Goal: Information Seeking & Learning: Learn about a topic

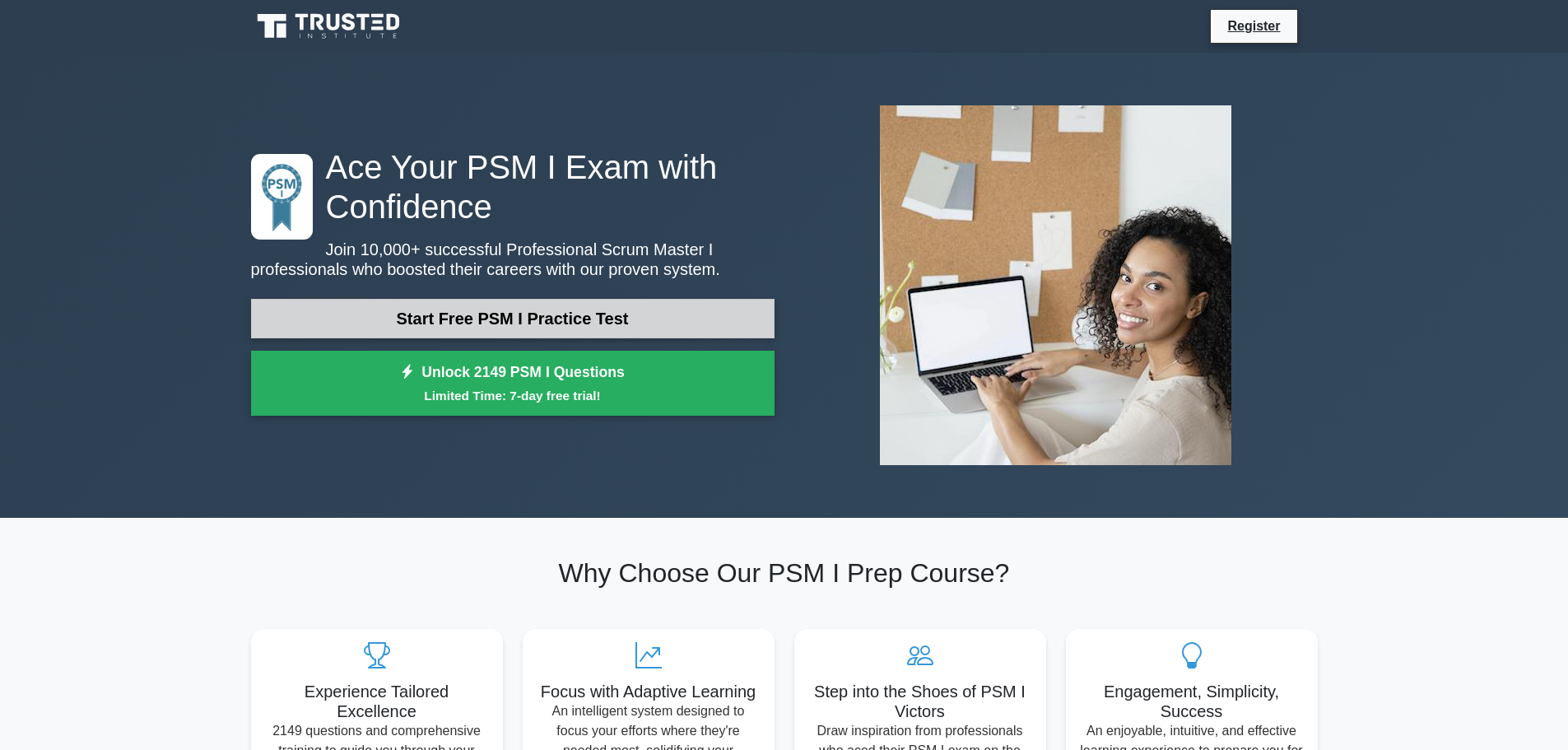
click at [489, 315] on link "Start Free PSM I Practice Test" at bounding box center [513, 318] width 524 height 39
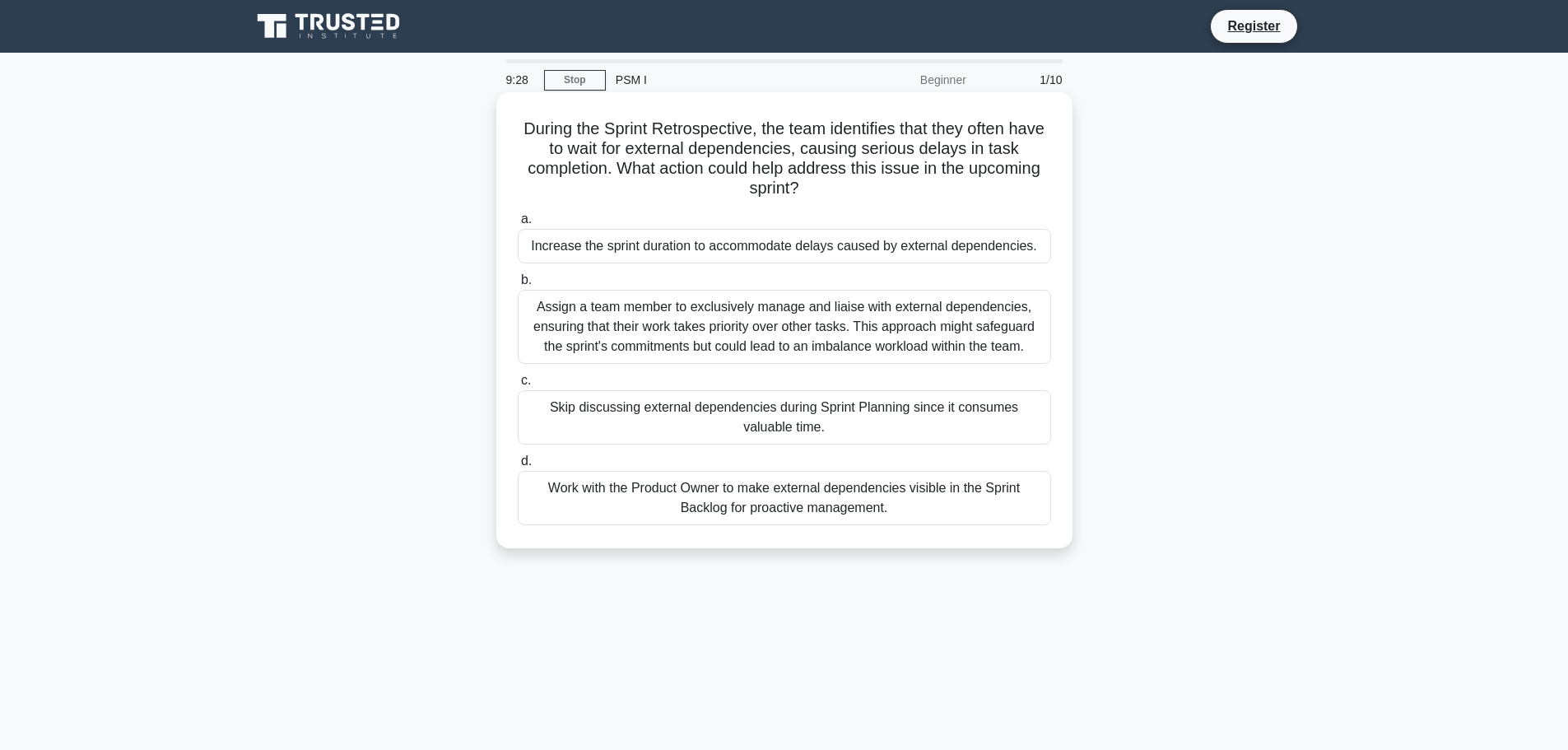
click at [795, 498] on div "Work with the Product Owner to make external dependencies visible in the Sprint…" at bounding box center [784, 498] width 533 height 54
click at [517, 467] on input "d. Work with the Product Owner to make external dependencies visible in the Spr…" at bounding box center [517, 461] width 0 height 10
